Goal: Use online tool/utility: Utilize a website feature to perform a specific function

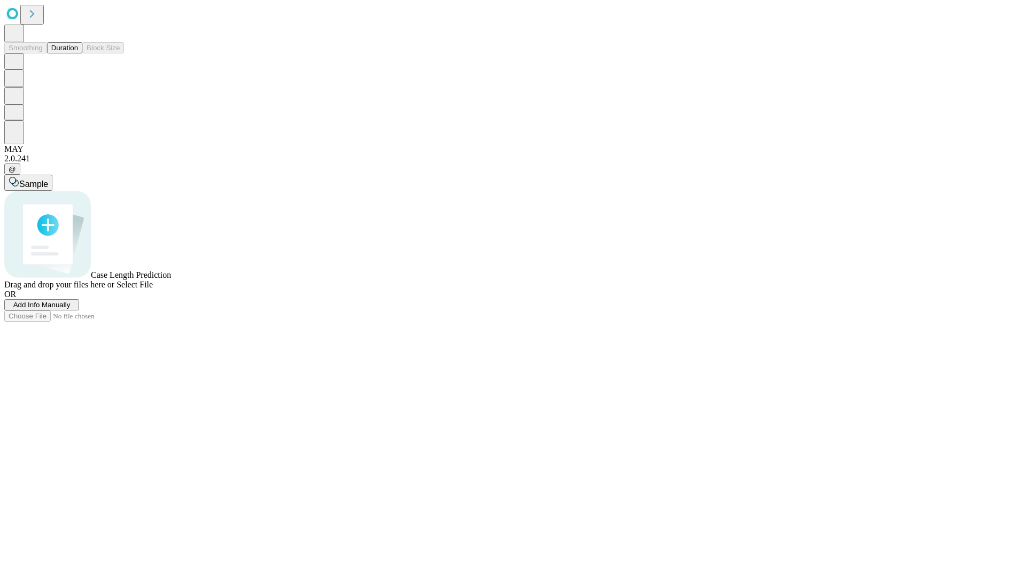
click at [78, 53] on button "Duration" at bounding box center [64, 47] width 35 height 11
click at [71, 309] on span "Add Info Manually" at bounding box center [41, 305] width 57 height 8
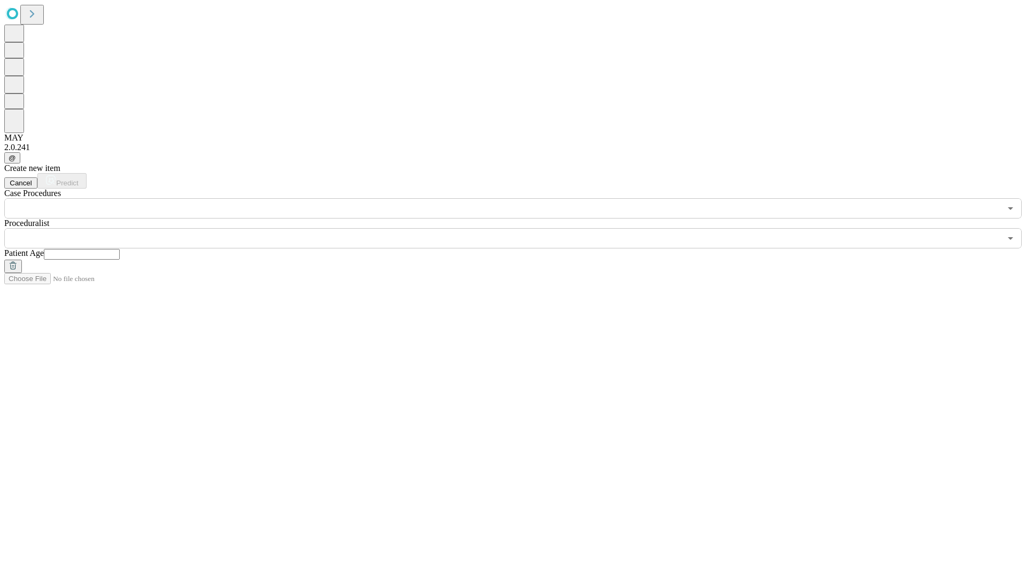
click at [120, 249] on input "text" at bounding box center [82, 254] width 76 height 11
type input "**"
click at [521, 228] on input "text" at bounding box center [502, 238] width 997 height 20
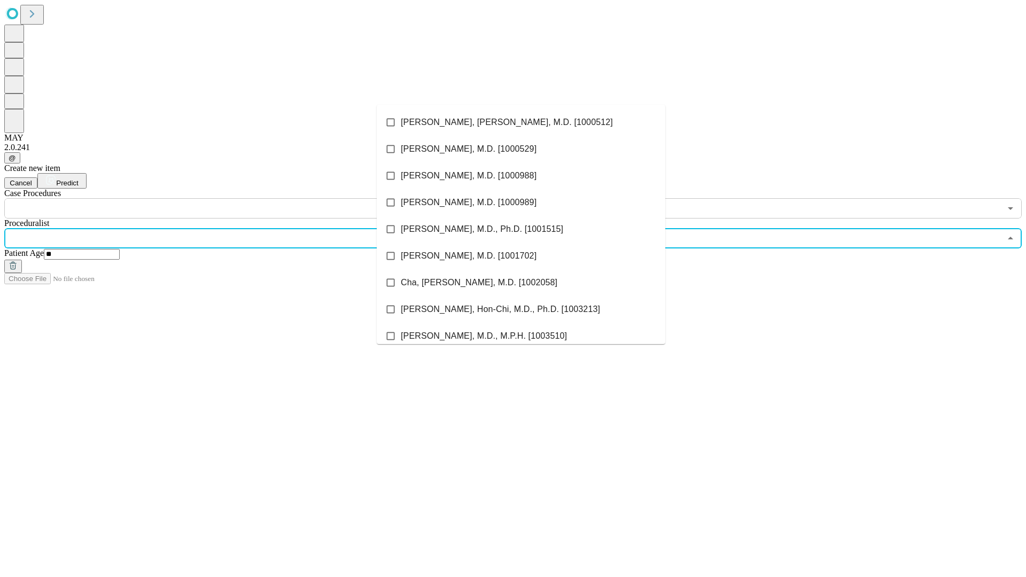
click at [521, 122] on li "[PERSON_NAME], [PERSON_NAME], M.D. [1000512]" at bounding box center [521, 122] width 289 height 27
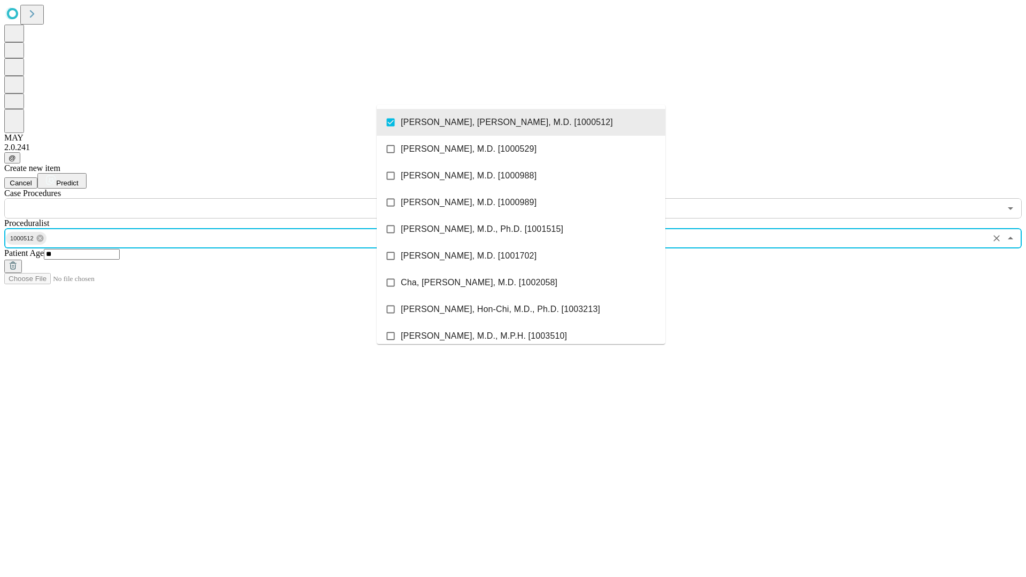
click at [224, 198] on input "text" at bounding box center [502, 208] width 997 height 20
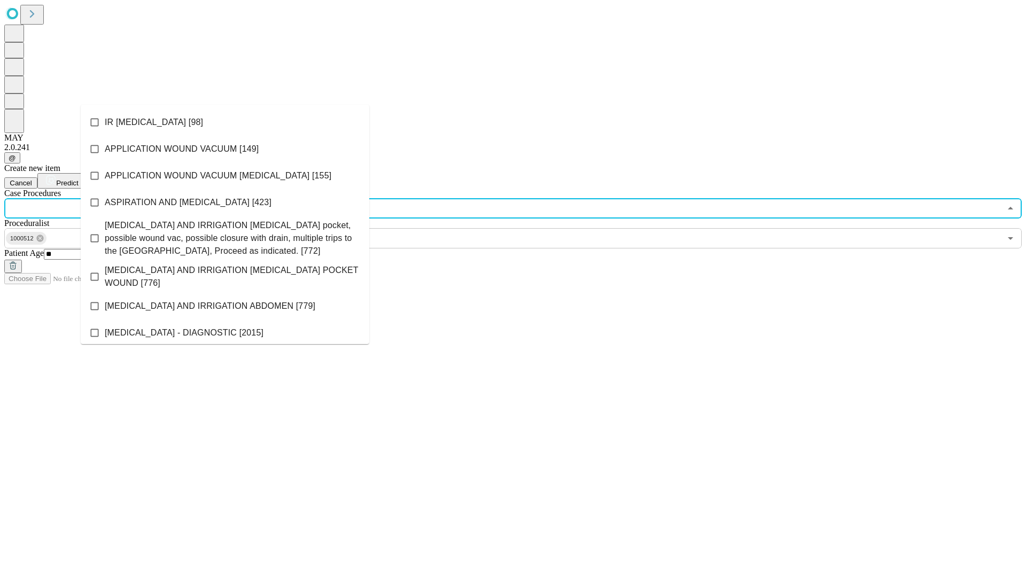
click at [225, 122] on li "IR [MEDICAL_DATA] [98]" at bounding box center [225, 122] width 289 height 27
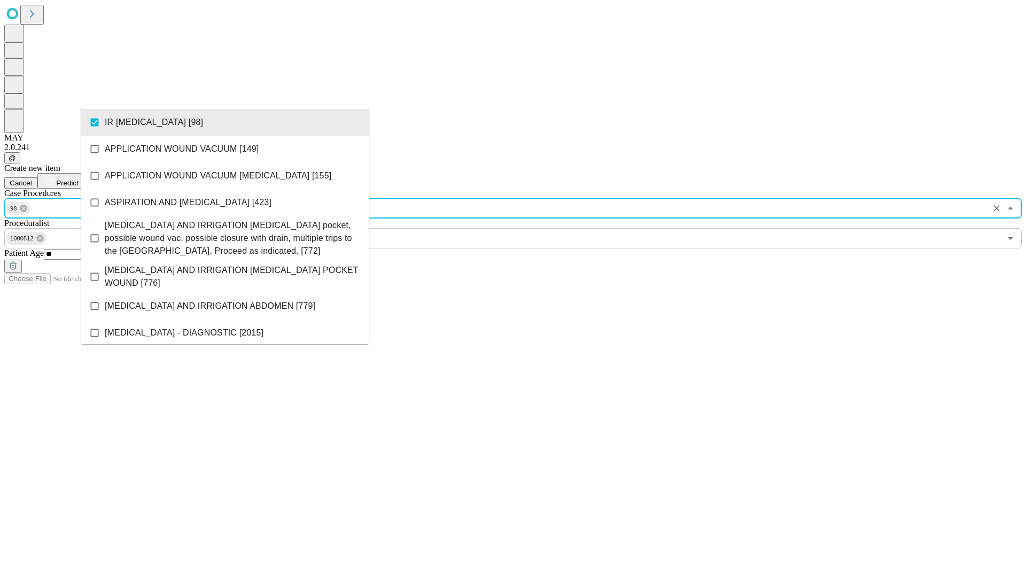
click at [78, 179] on span "Predict" at bounding box center [67, 183] width 22 height 8
